Goal: Entertainment & Leisure: Consume media (video, audio)

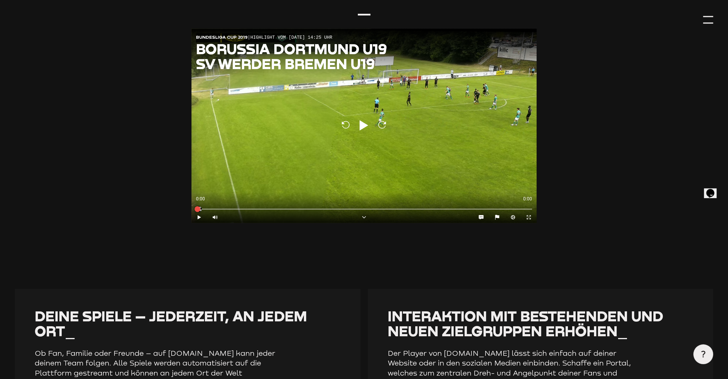
type input "0.8"
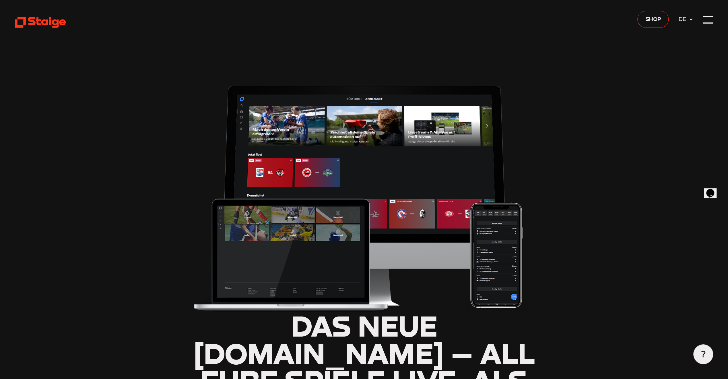
click at [46, 26] on icon at bounding box center [40, 22] width 51 height 12
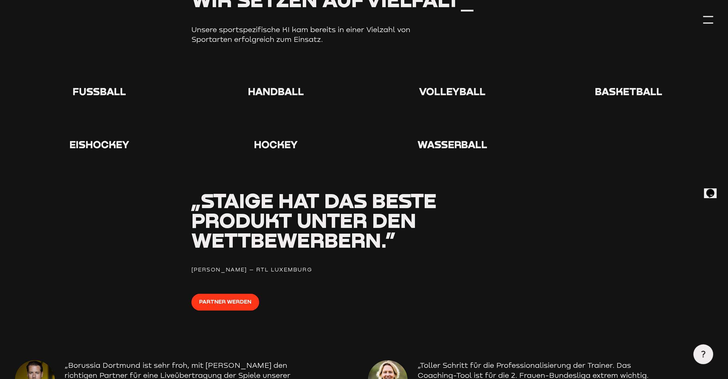
scroll to position [861, 0]
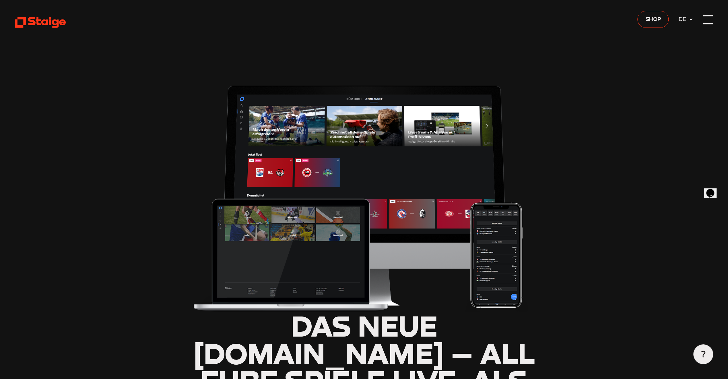
click at [708, 18] on div at bounding box center [708, 20] width 10 height 10
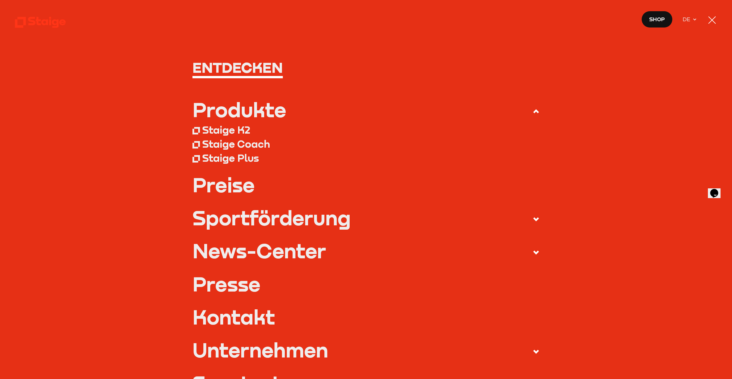
type input "0.8"
click at [528, 218] on span at bounding box center [531, 219] width 17 height 11
click at [0, 0] on input "Sportförderung" at bounding box center [0, 0] width 0 height 0
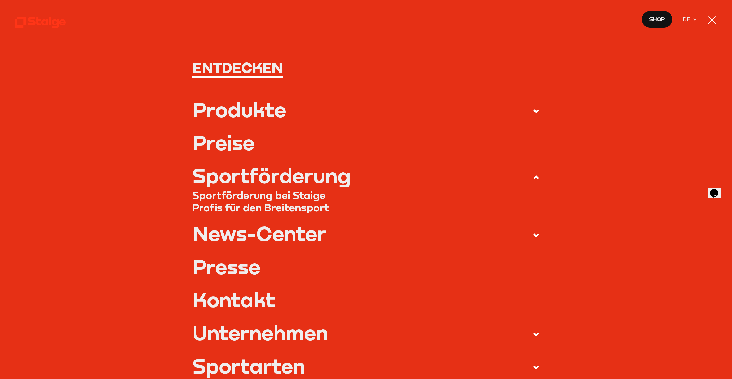
scroll to position [57, 0]
